Goal: Information Seeking & Learning: Check status

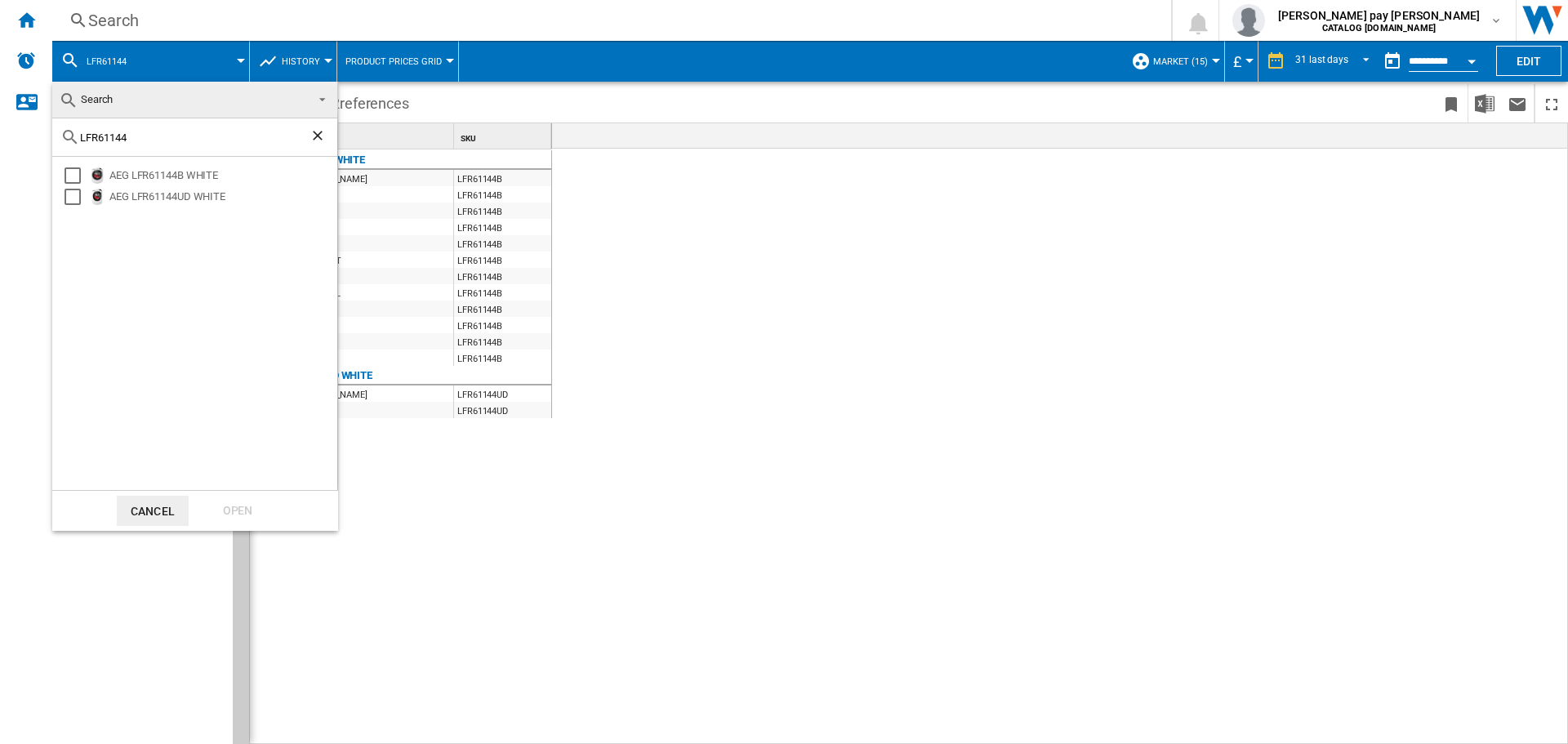
scroll to position [0, 2904]
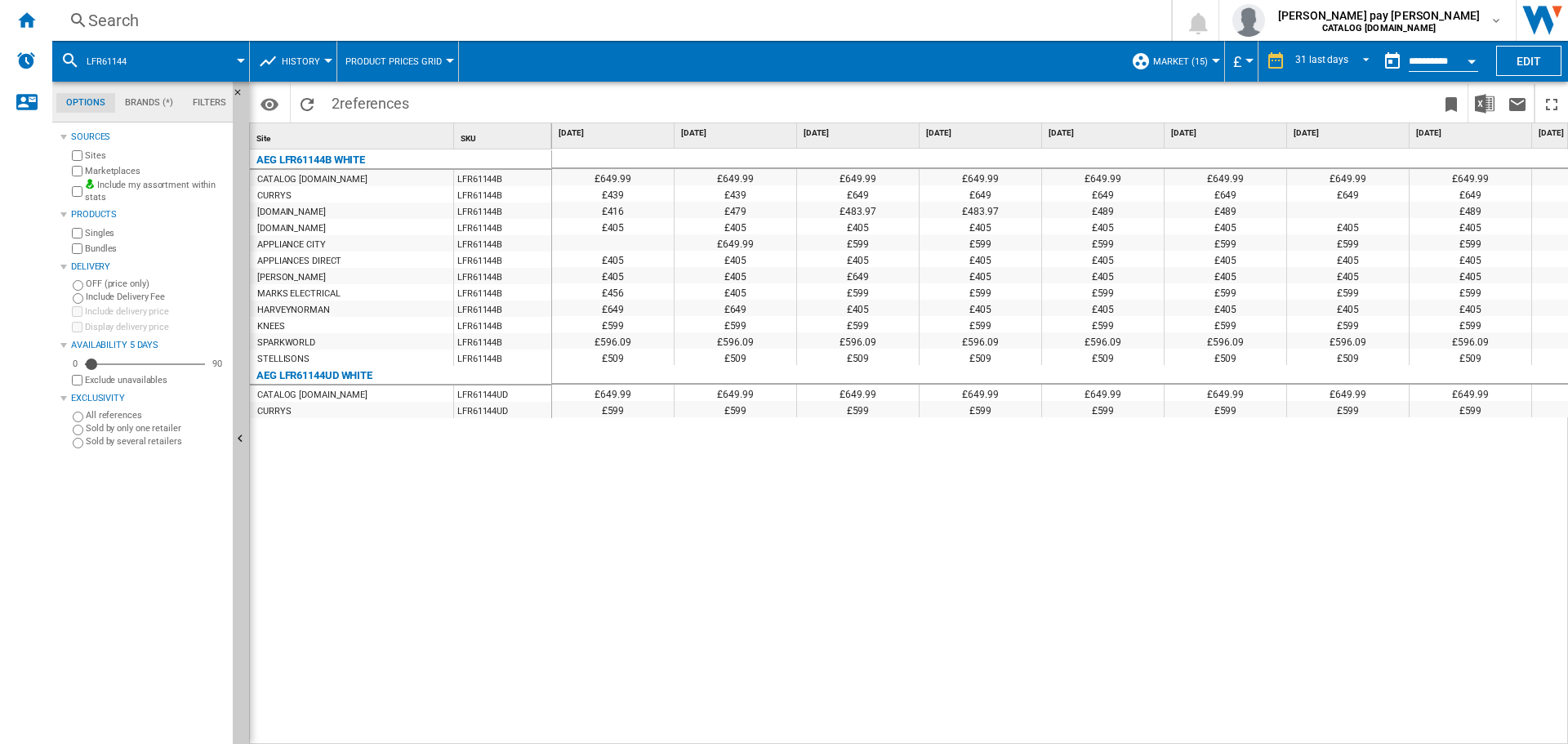
click at [1120, 576] on div "£649.99 £649.99 £649.99 £649.99 £649.99 £649.99 £649.99 £649.99 £649.99 £649.99…" at bounding box center [1061, 446] width 1016 height 596
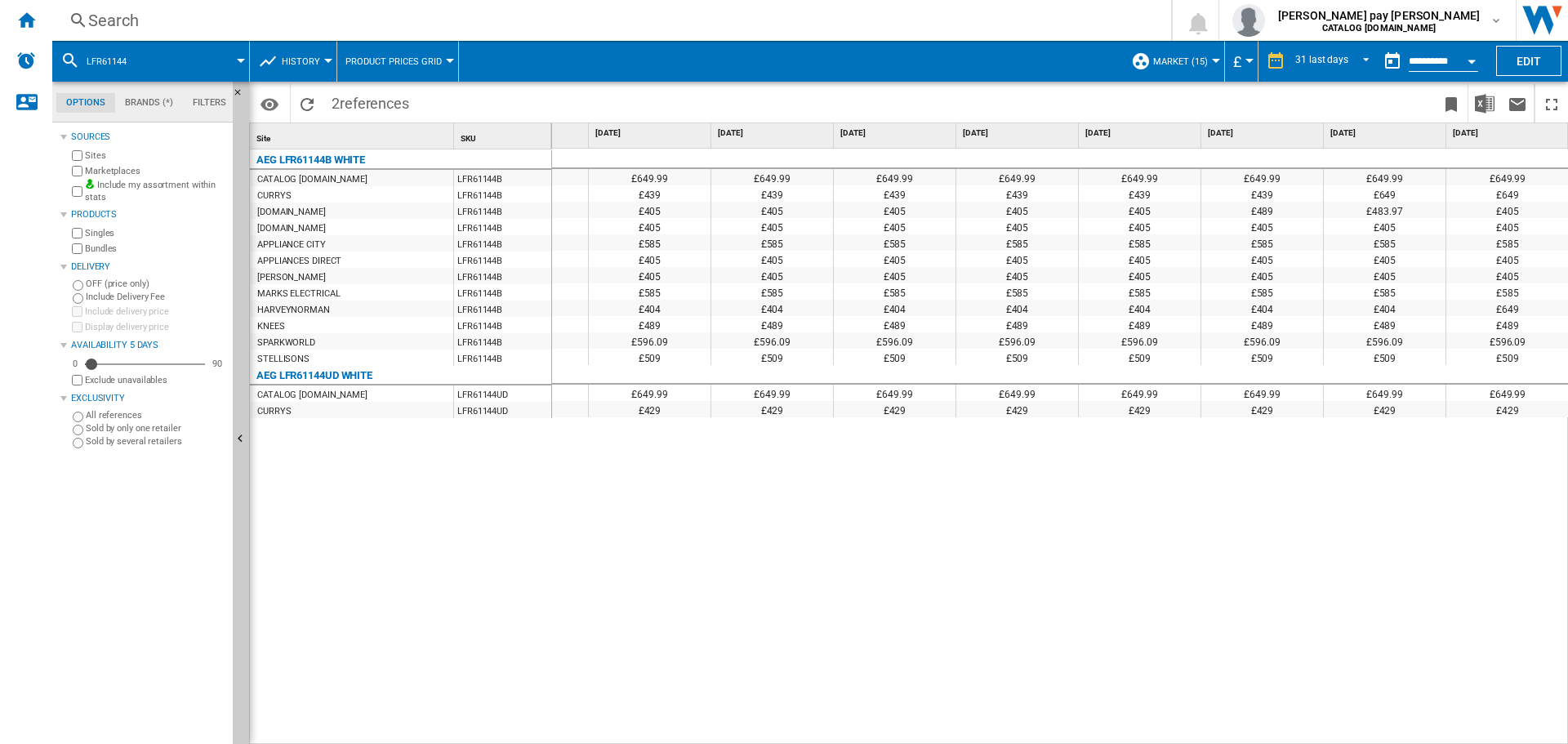
click at [110, 56] on span "LFR61144" at bounding box center [106, 61] width 40 height 11
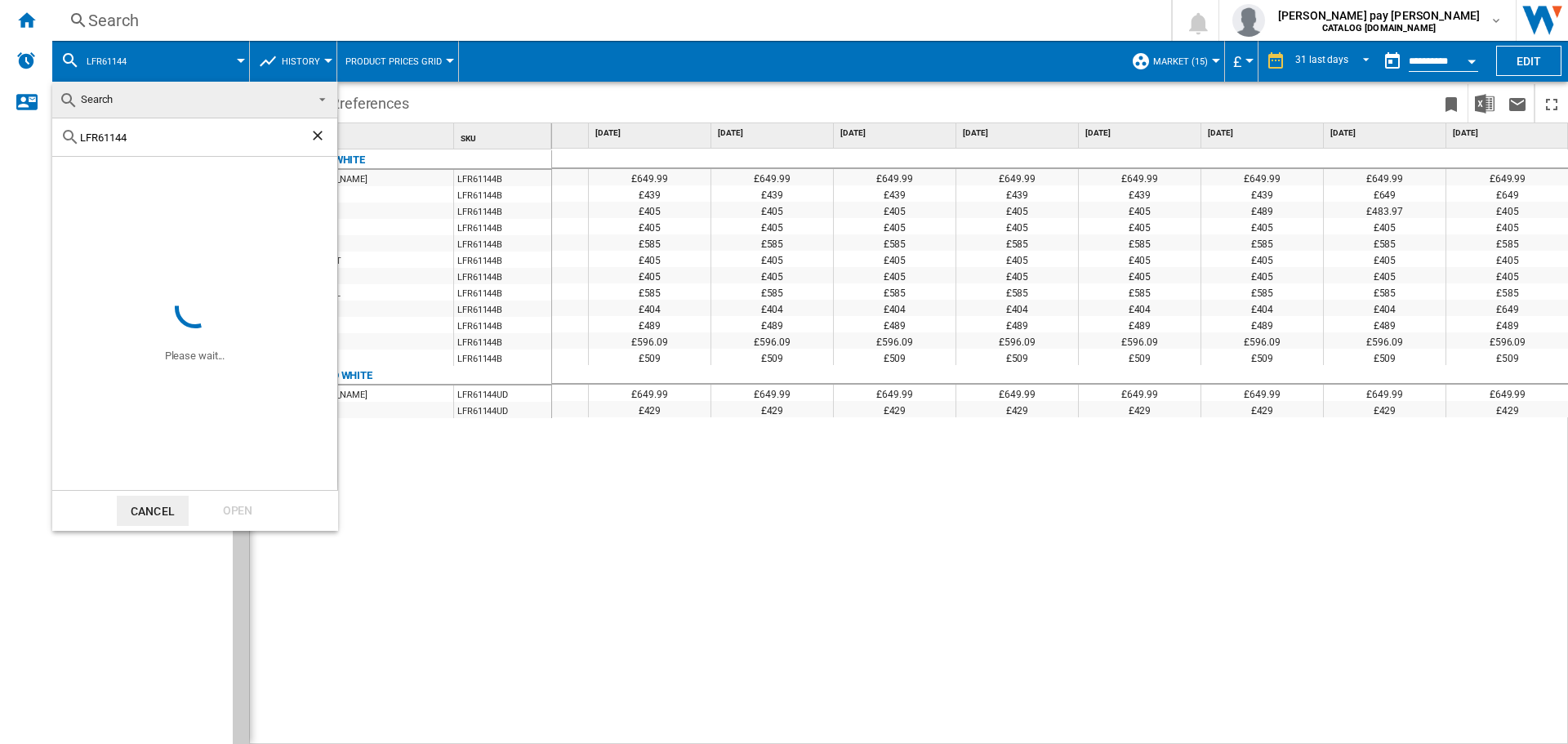
drag, startPoint x: 186, startPoint y: 141, endPoint x: 50, endPoint y: 137, distance: 136.1
click at [50, 137] on body "In order to access Insight, please log out and log in again OK NEW Search Searc…" at bounding box center [784, 372] width 1568 height 744
click at [1377, 569] on md-backdrop at bounding box center [784, 372] width 1568 height 744
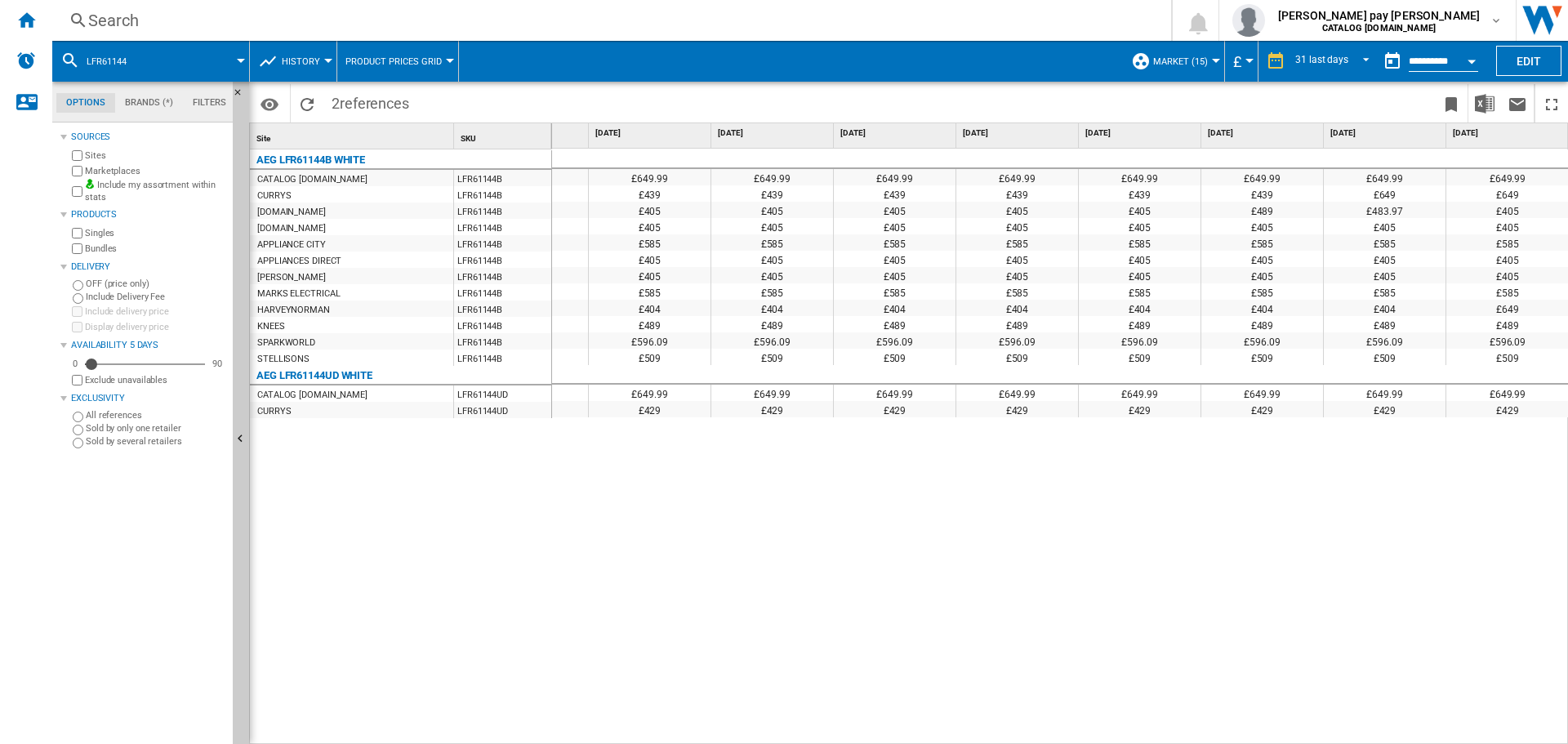
click at [1155, 468] on div "£649.99 £649.99 £649.99 £649.99 £649.99 £649.99 £649.99 £649.99 £649.99 £649.99…" at bounding box center [1061, 446] width 1016 height 596
